Goal: Task Accomplishment & Management: Manage account settings

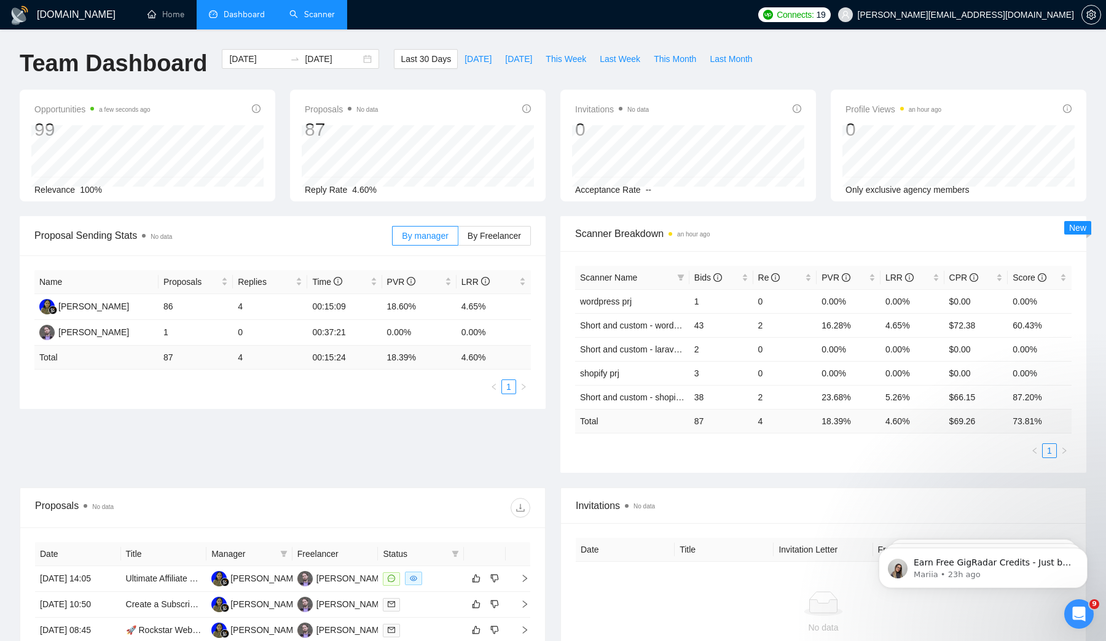
click at [302, 17] on link "Scanner" at bounding box center [311, 14] width 45 height 10
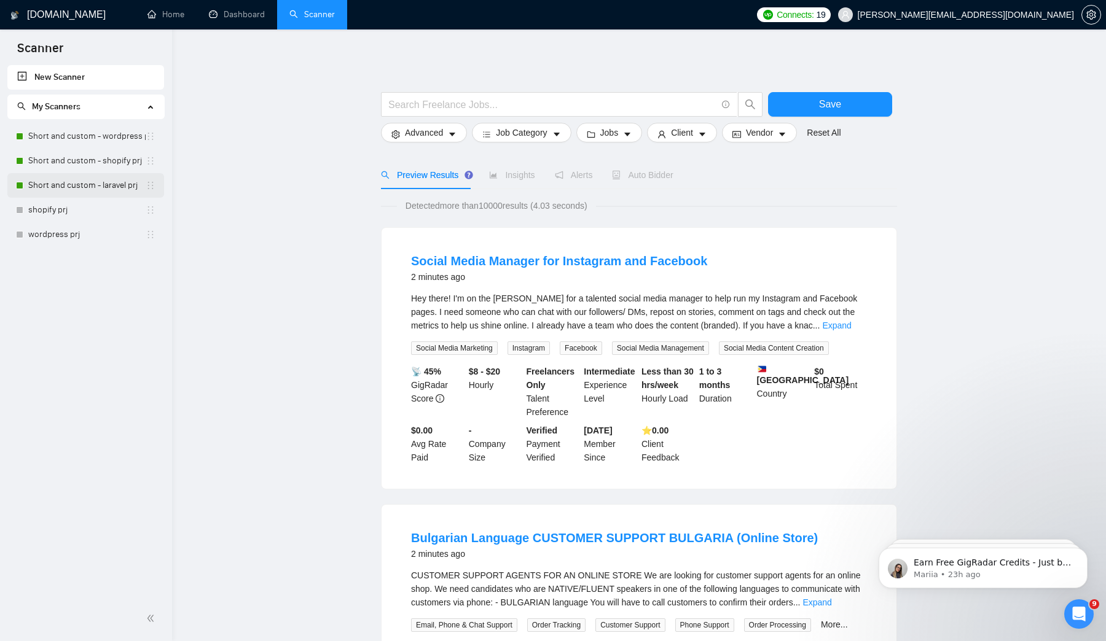
click at [92, 189] on link "Short and custom - laravel prj" at bounding box center [86, 185] width 117 height 25
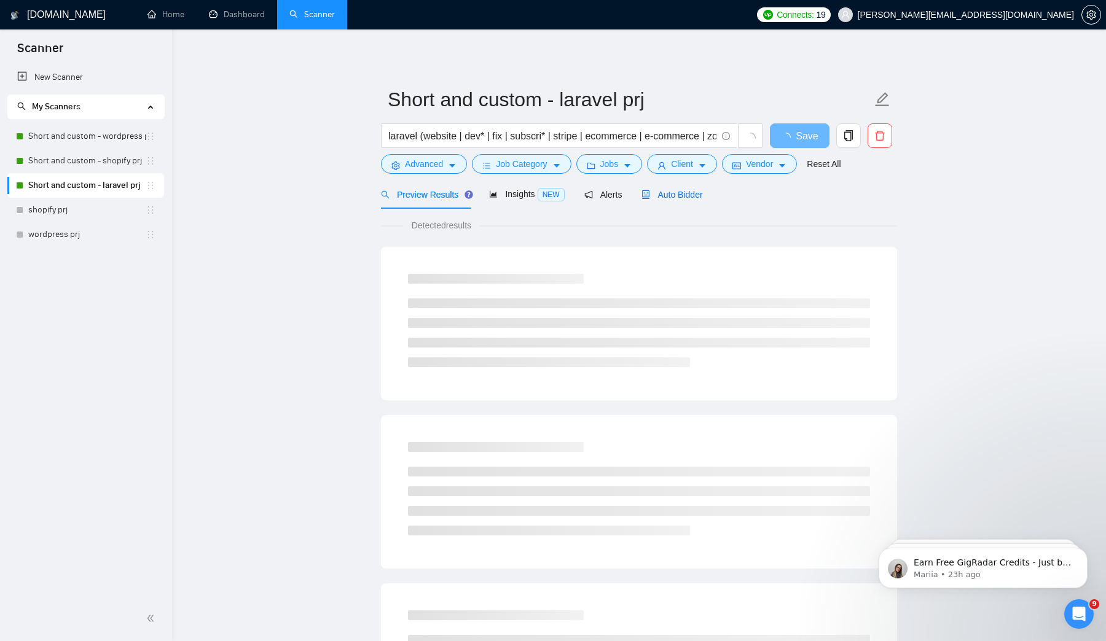
click at [672, 189] on div "Auto Bidder" at bounding box center [671, 195] width 61 height 14
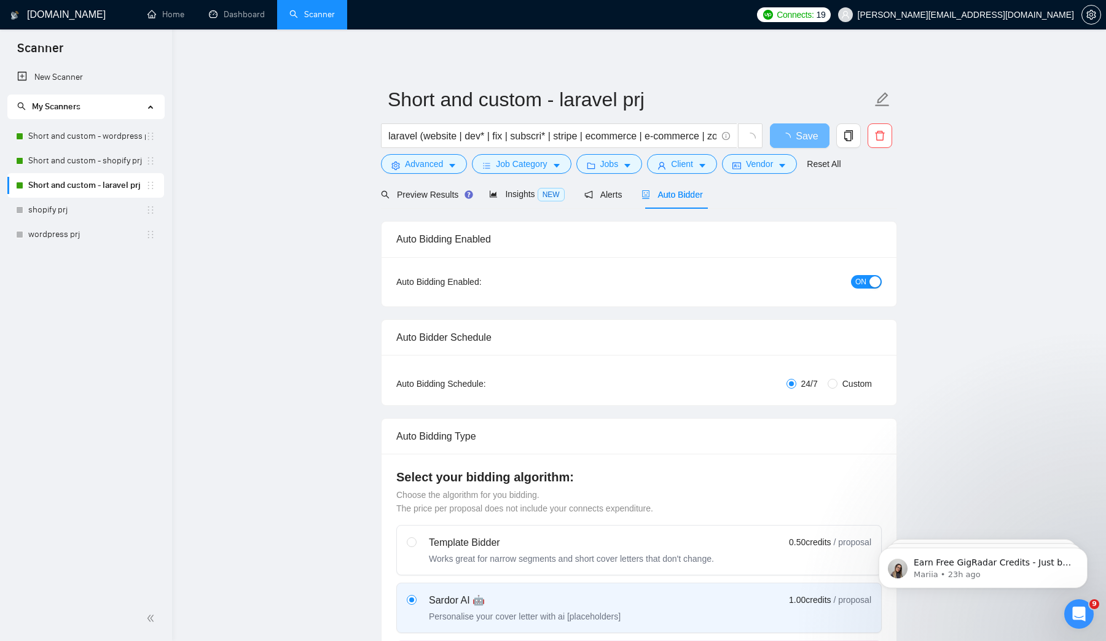
checkbox input "true"
click at [867, 275] on button "ON" at bounding box center [866, 282] width 31 height 14
click at [800, 135] on span "Save" at bounding box center [799, 135] width 22 height 15
click at [100, 163] on link "Short and custom - shopify prj" at bounding box center [86, 161] width 117 height 25
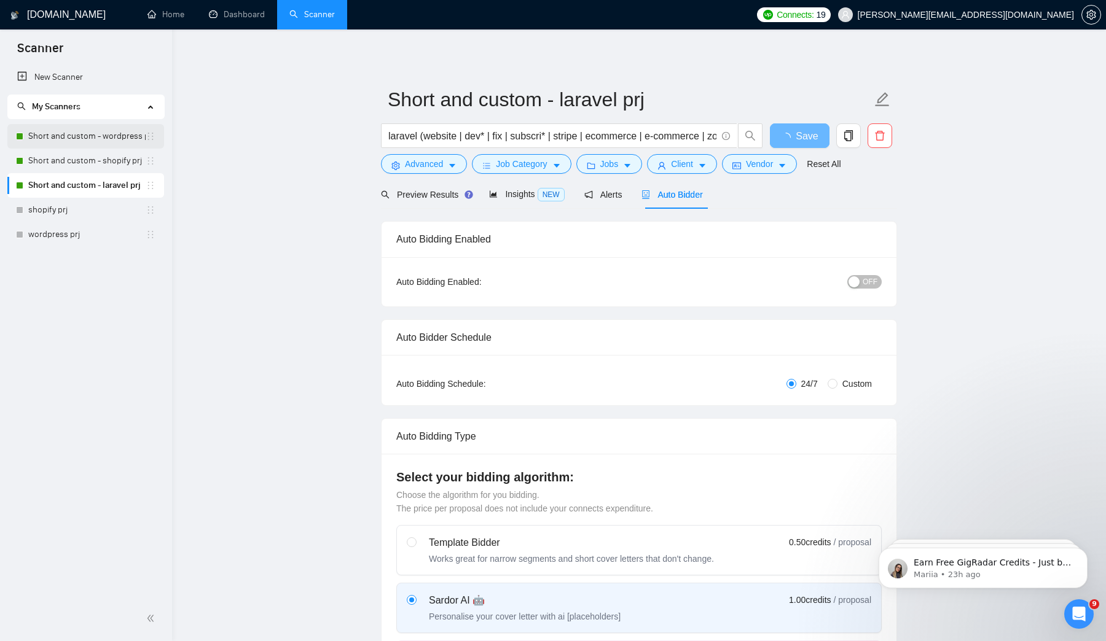
click at [100, 133] on link "Short and custom - wordpress prj" at bounding box center [86, 136] width 117 height 25
checkbox input "true"
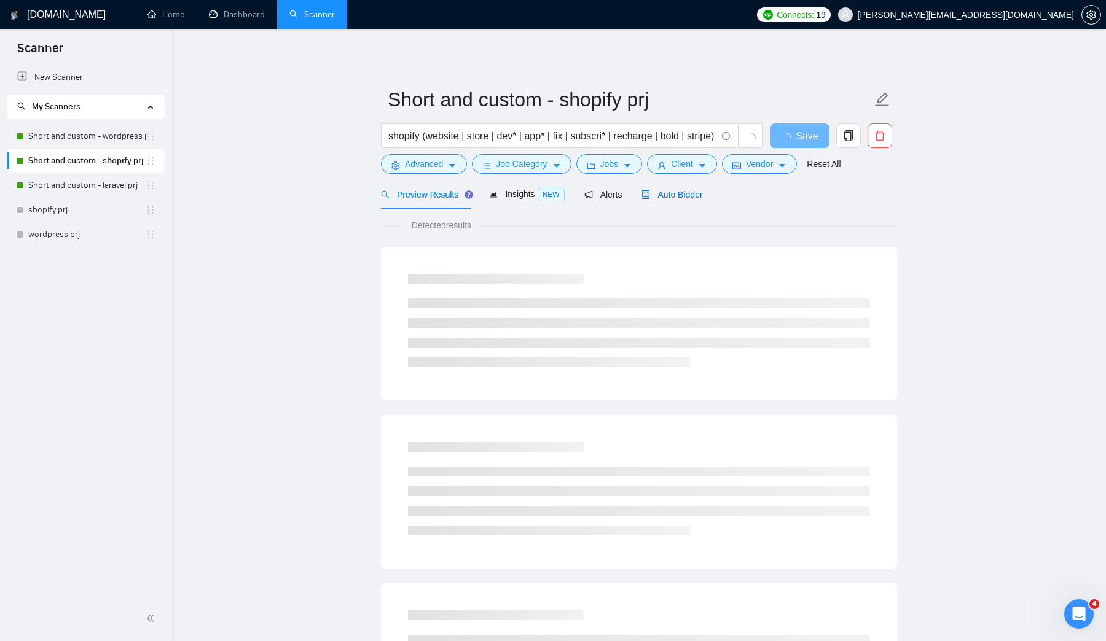
click at [656, 197] on span "Auto Bidder" at bounding box center [671, 195] width 61 height 10
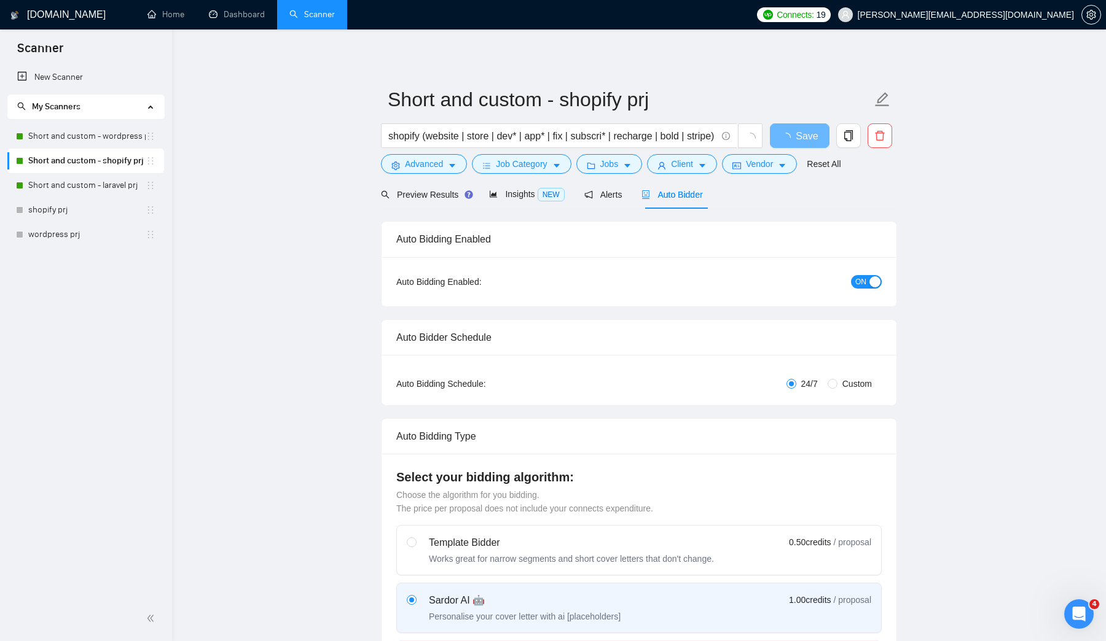
checkbox input "true"
click at [864, 279] on span "ON" at bounding box center [860, 282] width 11 height 14
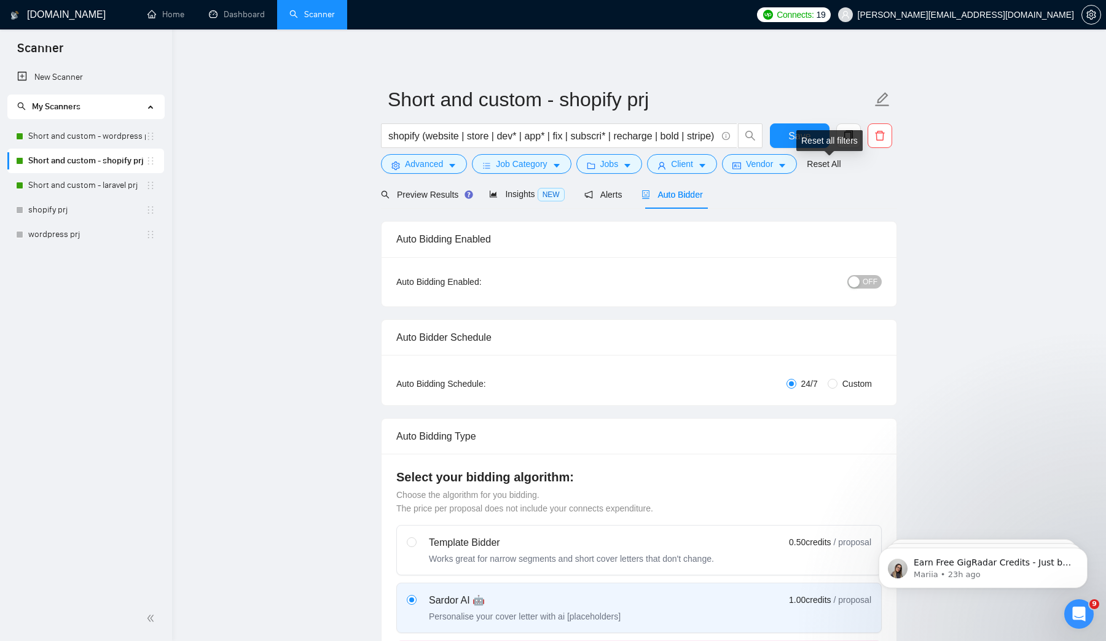
click at [797, 122] on form "Short and custom - shopify prj shopify (website | store | dev* | app* | fix | s…" at bounding box center [639, 130] width 516 height 100
drag, startPoint x: 784, startPoint y: 133, endPoint x: 804, endPoint y: 21, distance: 113.6
click at [784, 133] on button "Save" at bounding box center [800, 135] width 60 height 25
checkbox input "true"
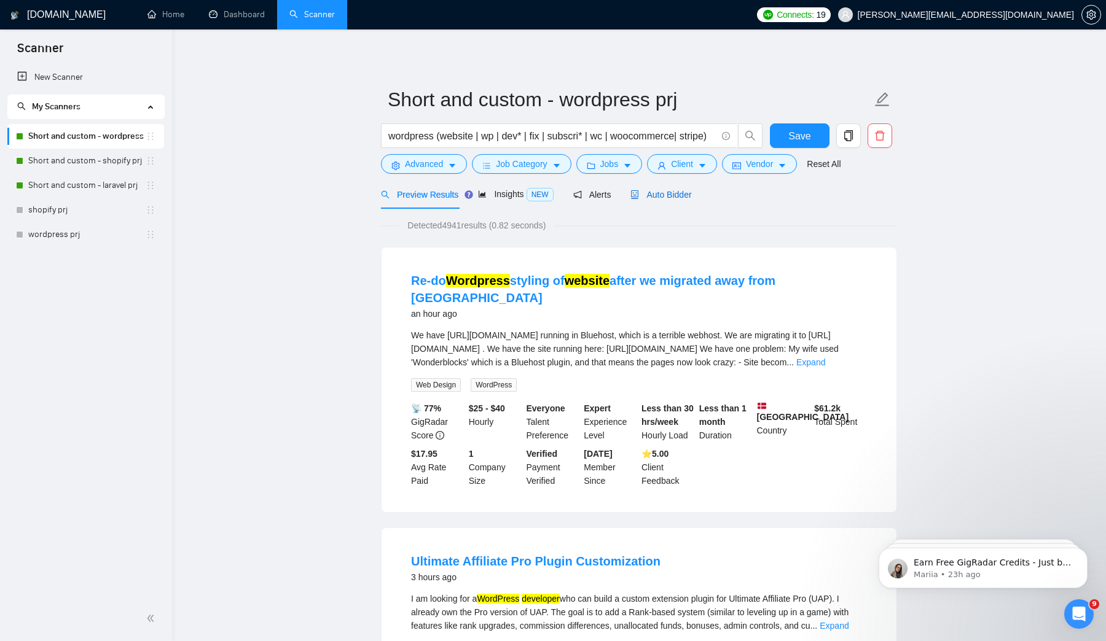
click at [681, 198] on span "Auto Bidder" at bounding box center [660, 195] width 61 height 10
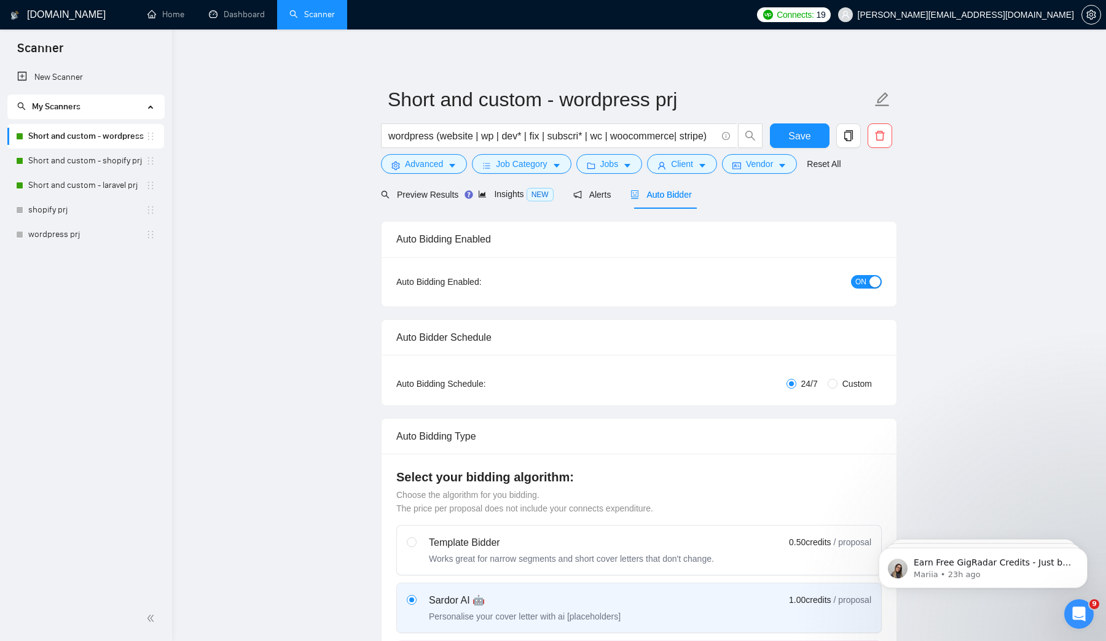
checkbox input "true"
click at [880, 280] on div "button" at bounding box center [874, 281] width 11 height 11
click at [791, 133] on span "Save" at bounding box center [799, 135] width 22 height 15
click at [874, 281] on span "OFF" at bounding box center [870, 282] width 15 height 14
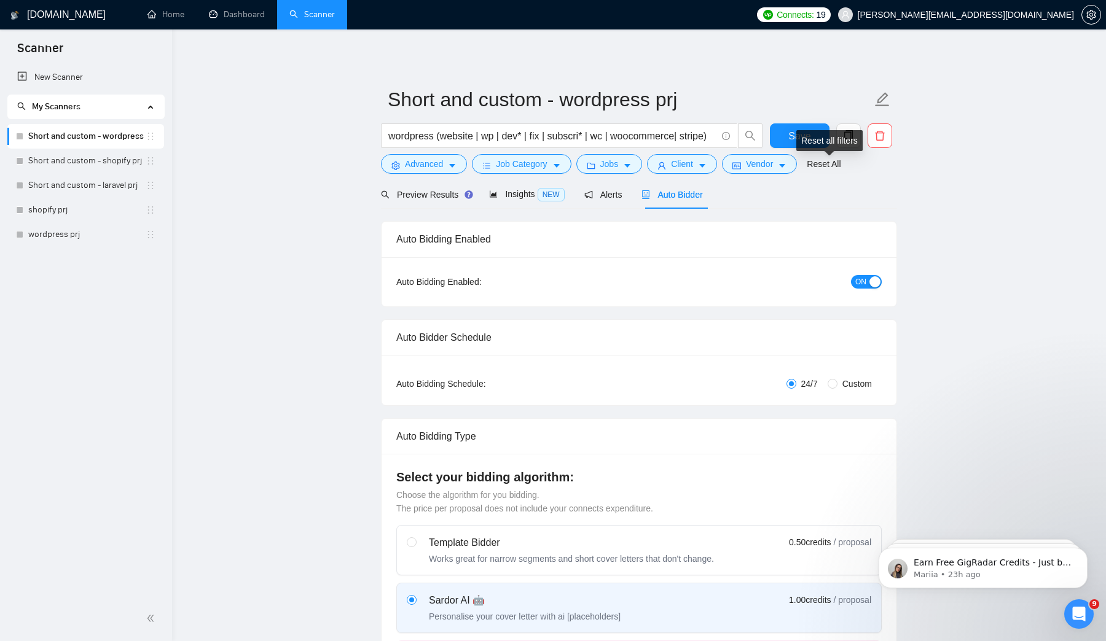
click at [804, 130] on div "Reset all filters" at bounding box center [829, 140] width 66 height 21
click at [780, 133] on button "Save" at bounding box center [800, 135] width 60 height 25
click at [861, 277] on button "OFF" at bounding box center [864, 282] width 34 height 14
click at [810, 134] on div "Reset all filters" at bounding box center [829, 140] width 66 height 21
click at [786, 146] on button "Save" at bounding box center [800, 135] width 60 height 25
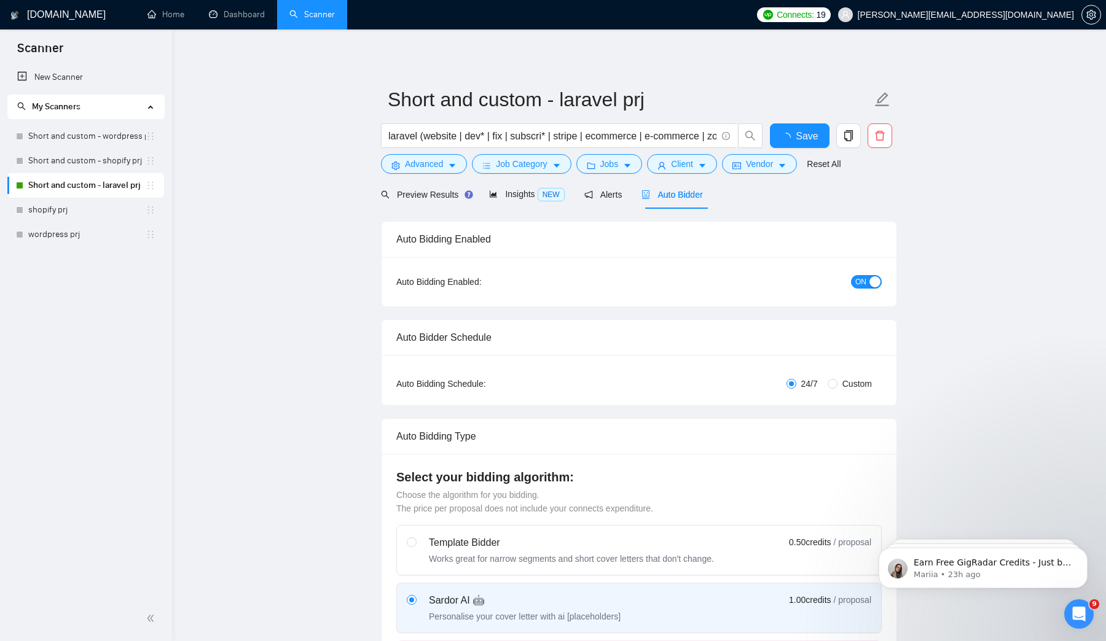
checkbox input "true"
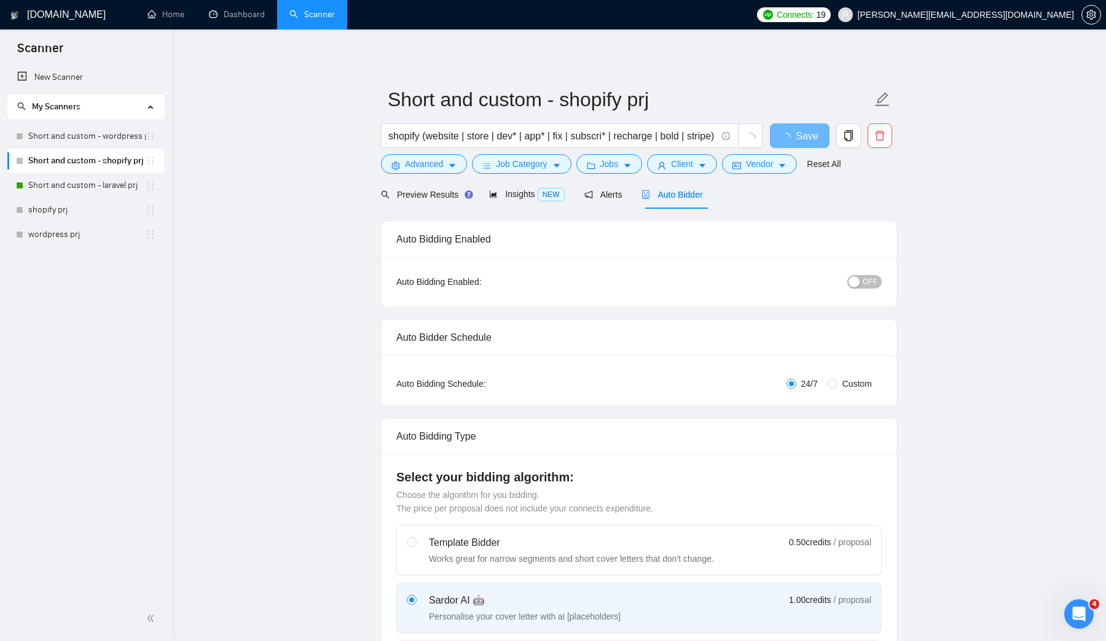
click at [873, 284] on span "OFF" at bounding box center [870, 282] width 15 height 14
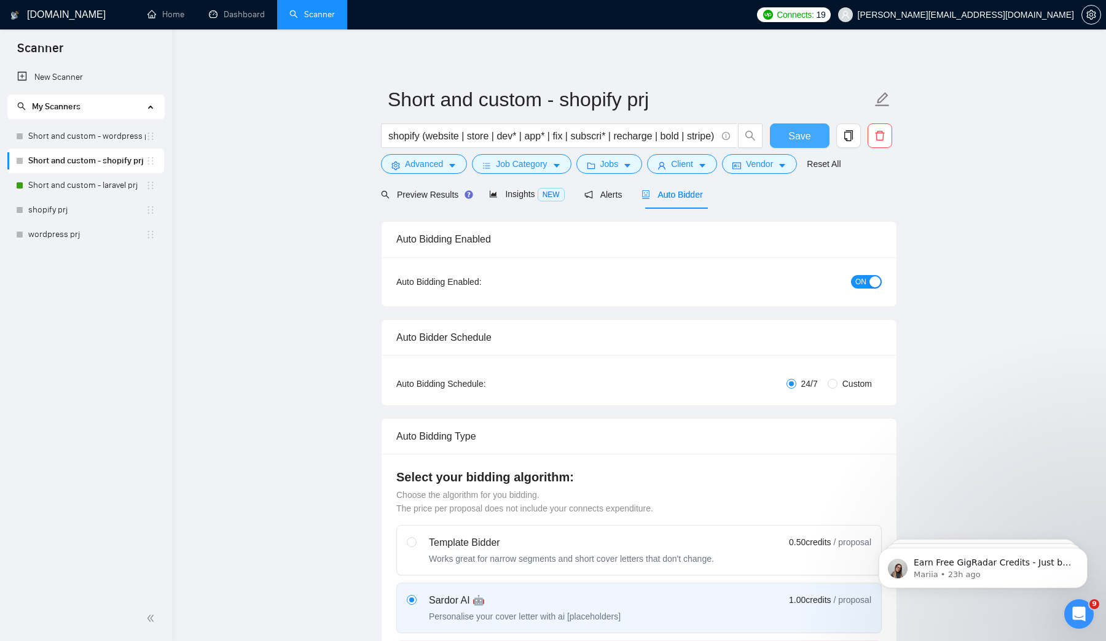
click at [798, 133] on span "Save" at bounding box center [799, 135] width 22 height 15
checkbox input "true"
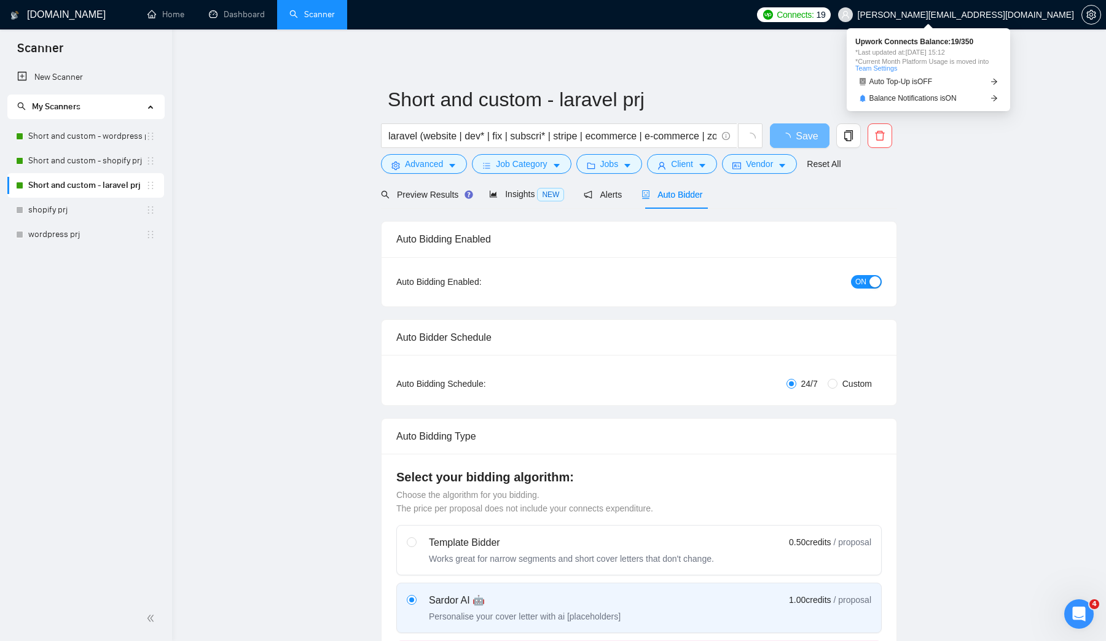
click at [813, 13] on span "Connects:" at bounding box center [795, 15] width 37 height 14
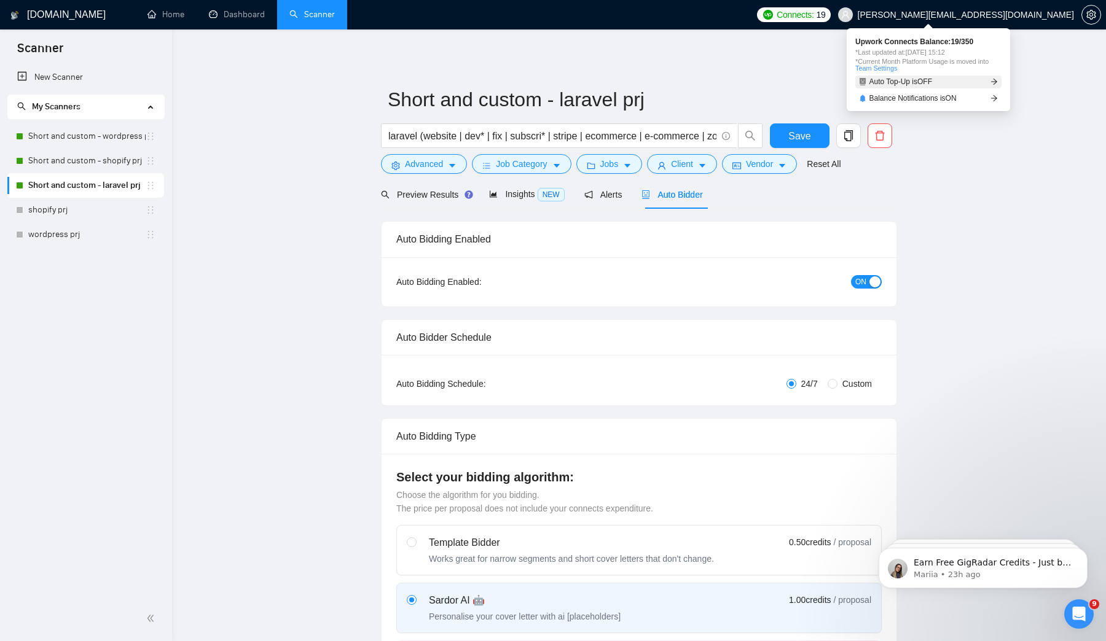
click at [909, 85] on span "Auto Top-Up is OFF" at bounding box center [900, 81] width 63 height 7
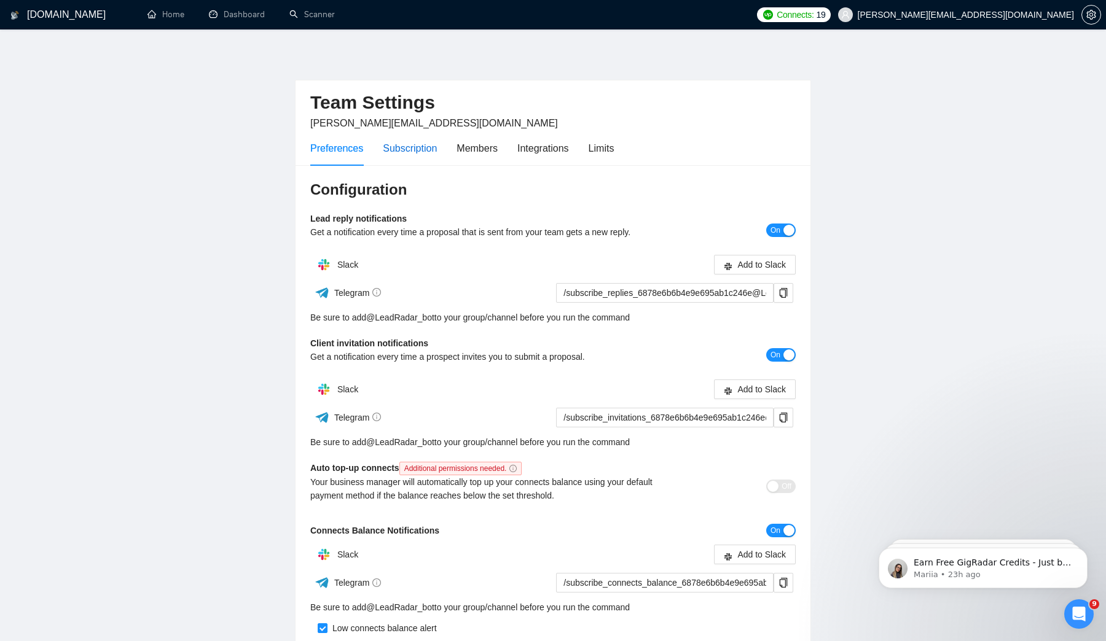
click at [413, 147] on div "Subscription" at bounding box center [410, 148] width 54 height 15
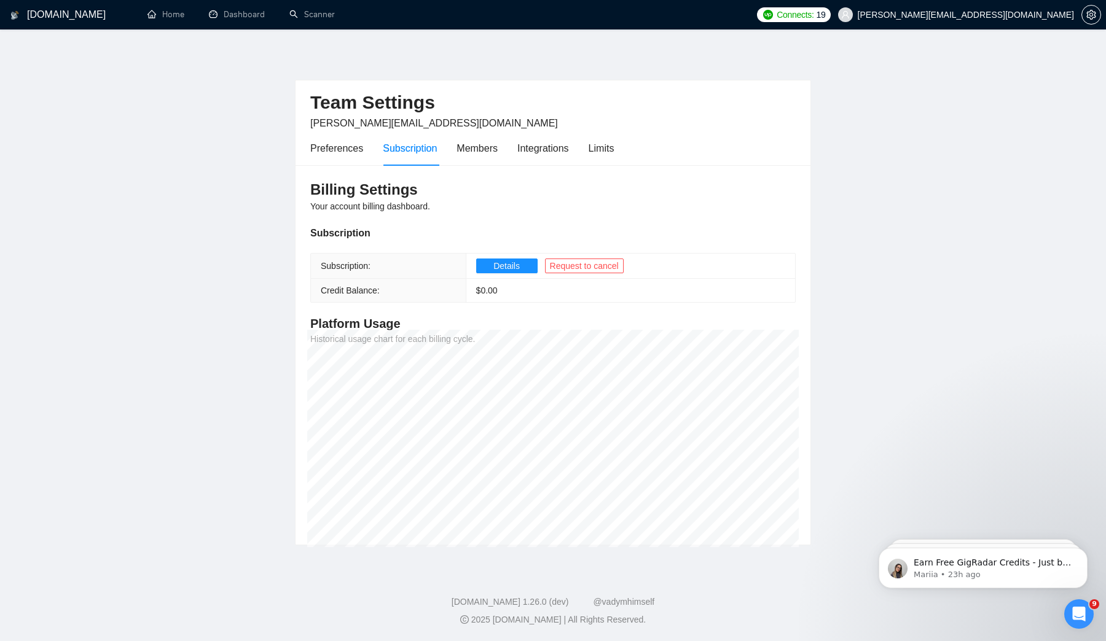
click at [503, 147] on div "Preferences Subscription Members Integrations Limits" at bounding box center [461, 148] width 303 height 35
click at [481, 150] on div "Members" at bounding box center [476, 148] width 41 height 15
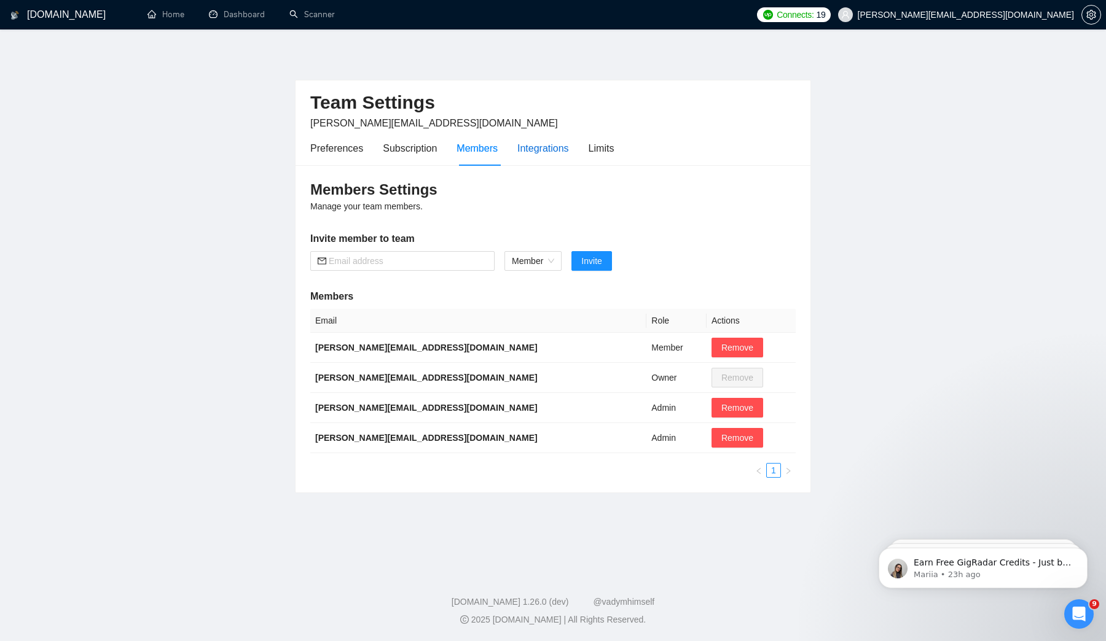
click at [531, 151] on div "Integrations" at bounding box center [543, 148] width 52 height 15
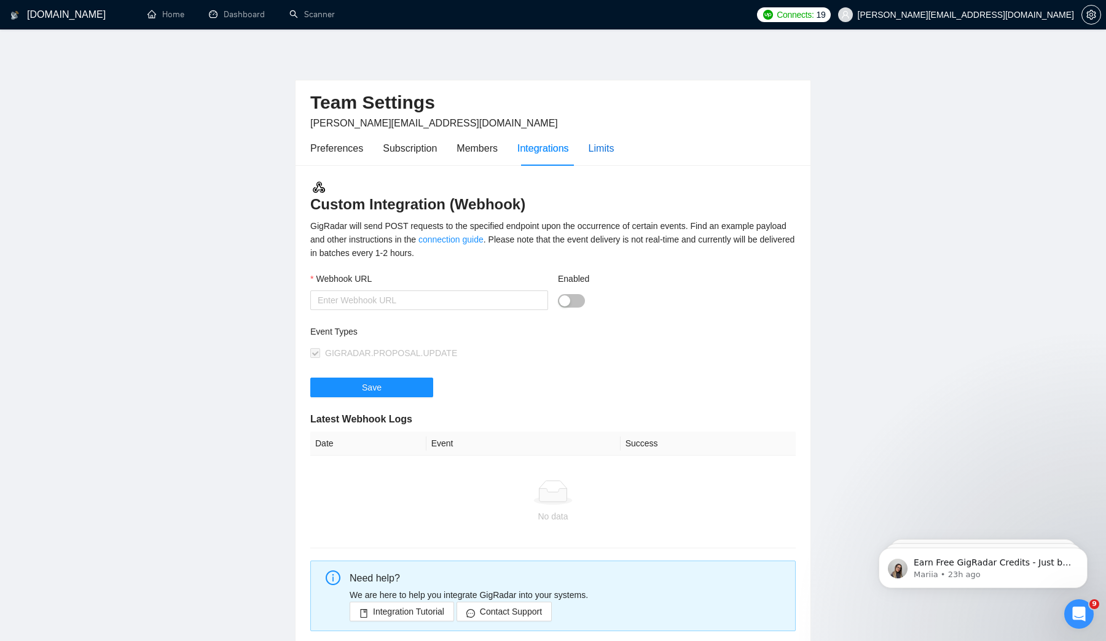
click at [606, 143] on div "Limits" at bounding box center [602, 148] width 26 height 15
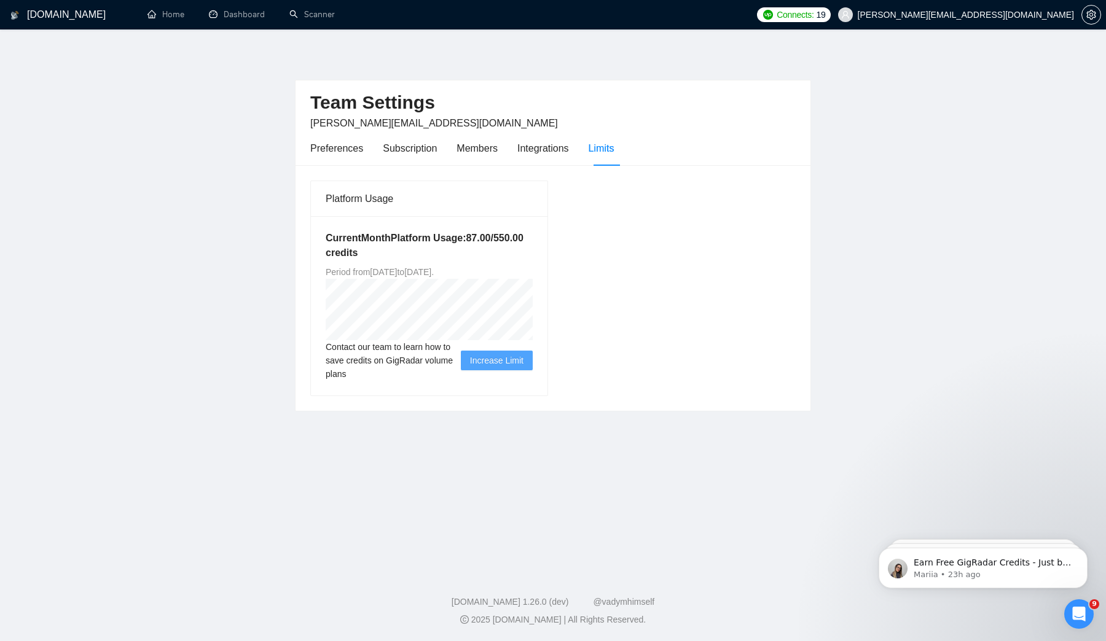
click at [920, 256] on main "Team Settings [EMAIL_ADDRESS][DOMAIN_NAME] Preferences Subscription Members Int…" at bounding box center [553, 298] width 1067 height 498
